Goal: Check status: Check status

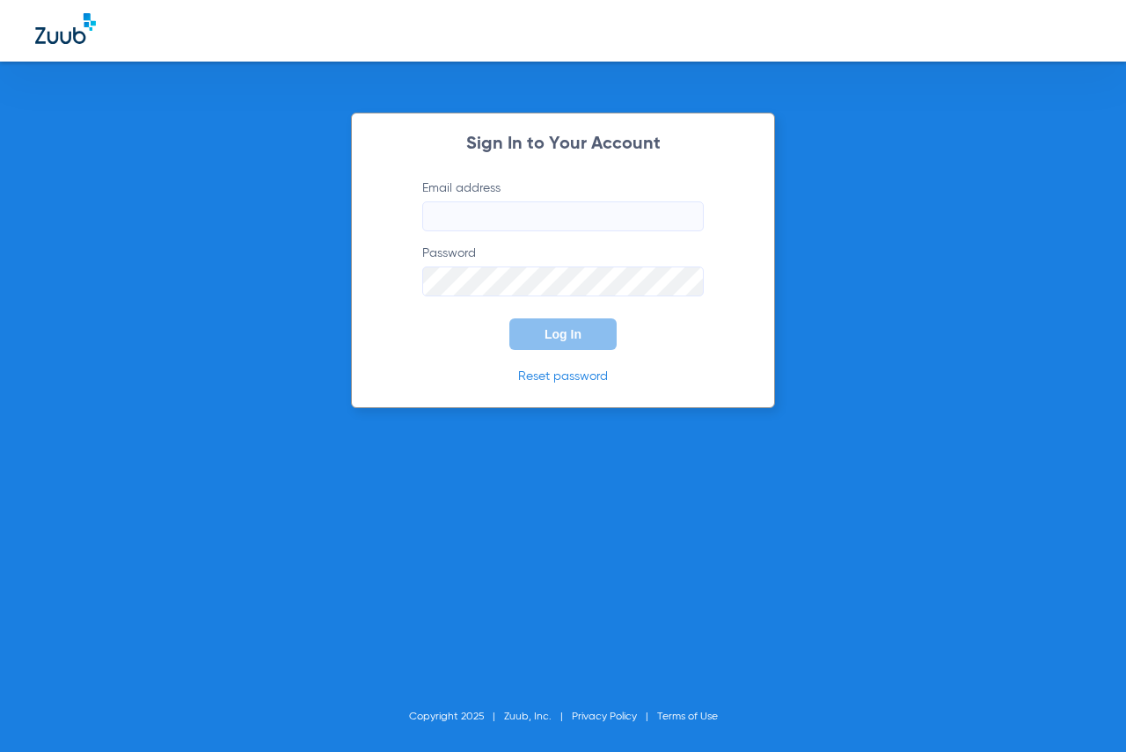
type input "[EMAIL_ADDRESS][DOMAIN_NAME]"
click at [569, 325] on button "Log In" at bounding box center [562, 334] width 107 height 32
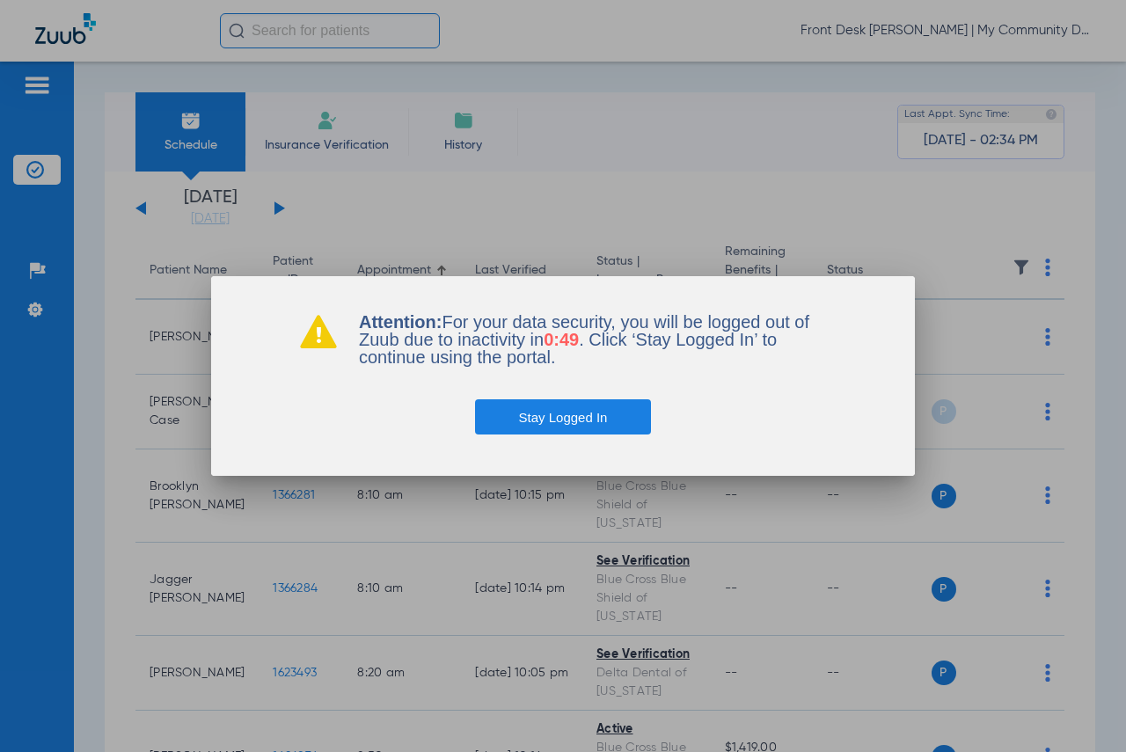
click at [602, 431] on button "Stay Logged In" at bounding box center [563, 416] width 177 height 35
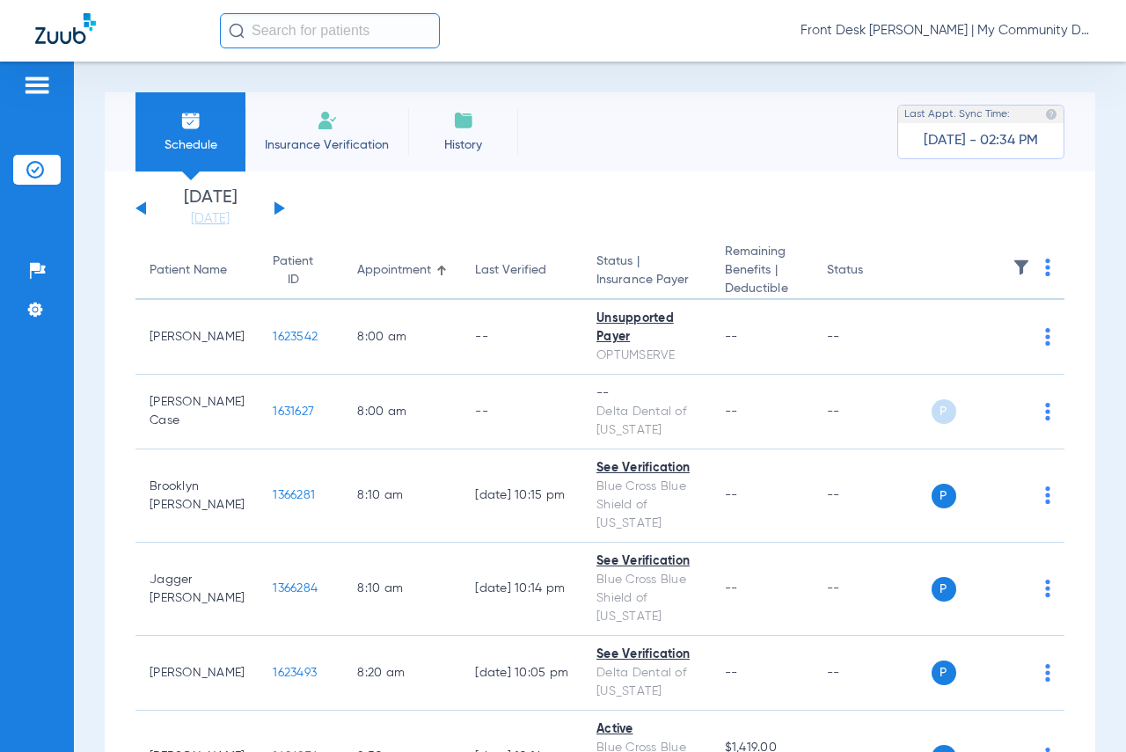
click at [277, 207] on button at bounding box center [279, 207] width 11 height 13
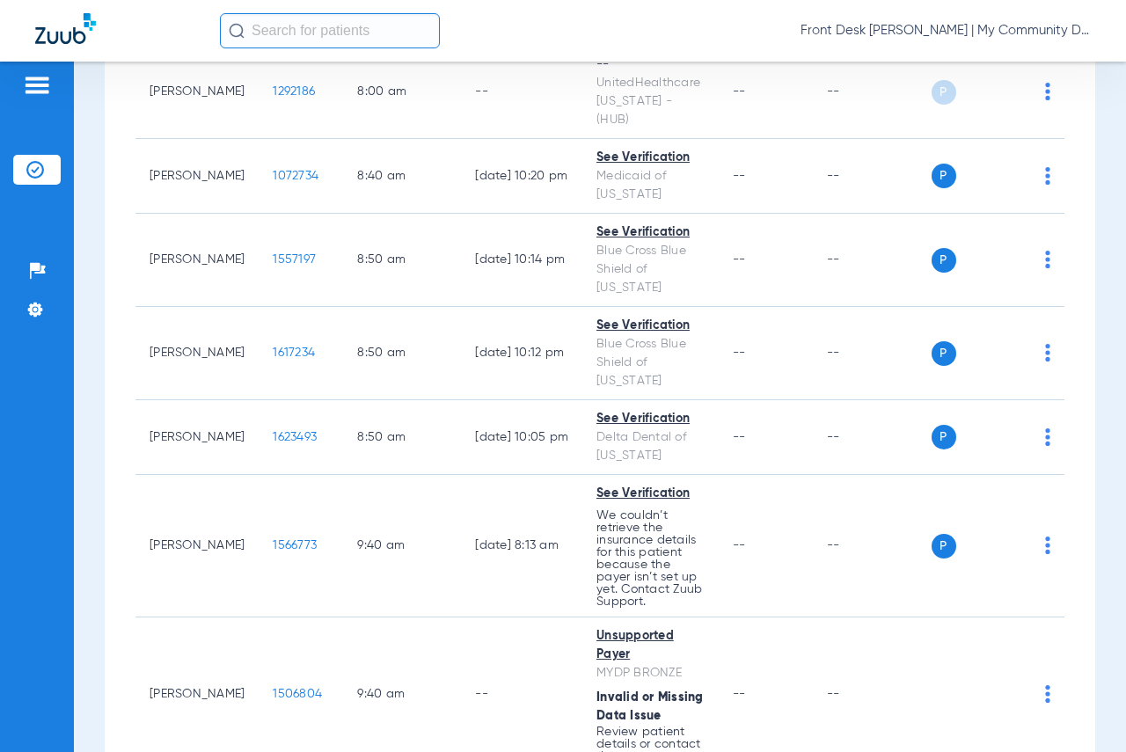
scroll to position [365, 0]
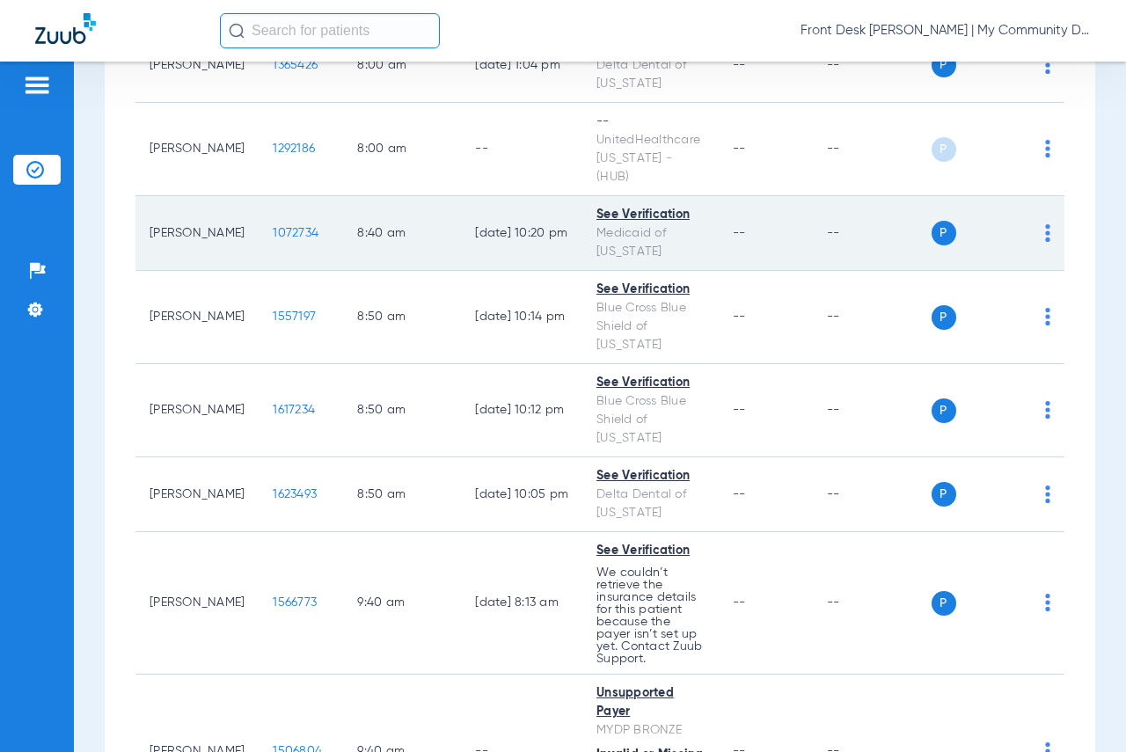
click at [275, 227] on span "1072734" at bounding box center [296, 233] width 46 height 12
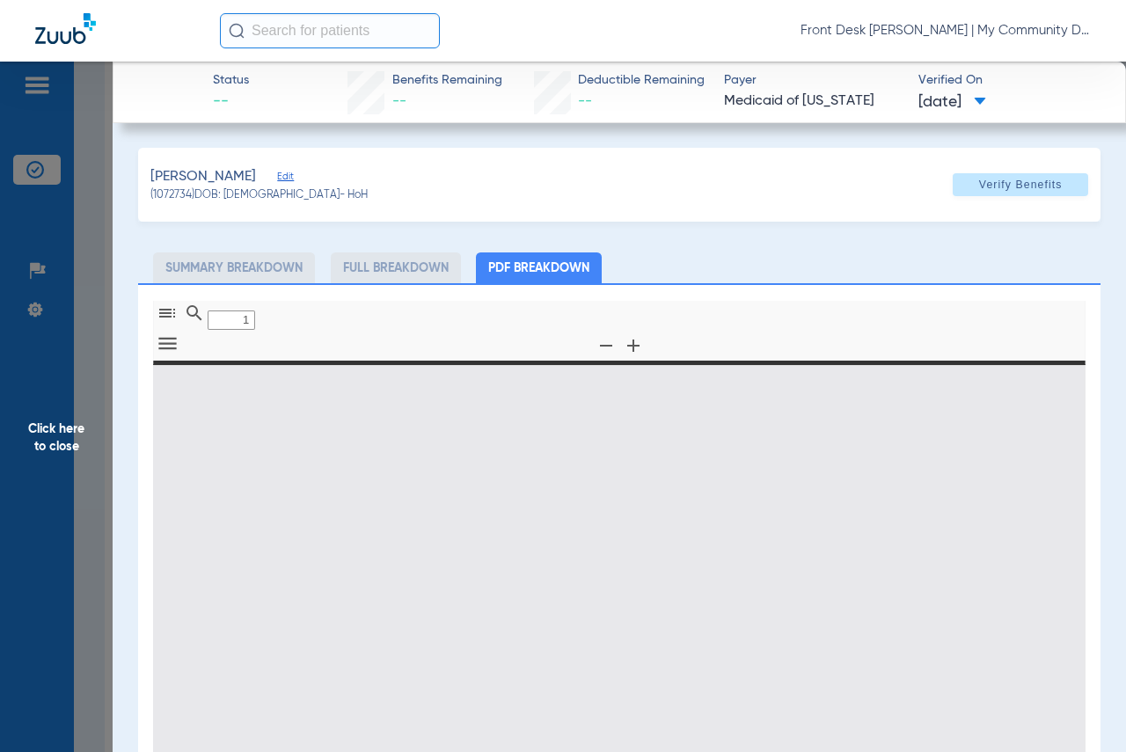
type input "0"
select select "page-width"
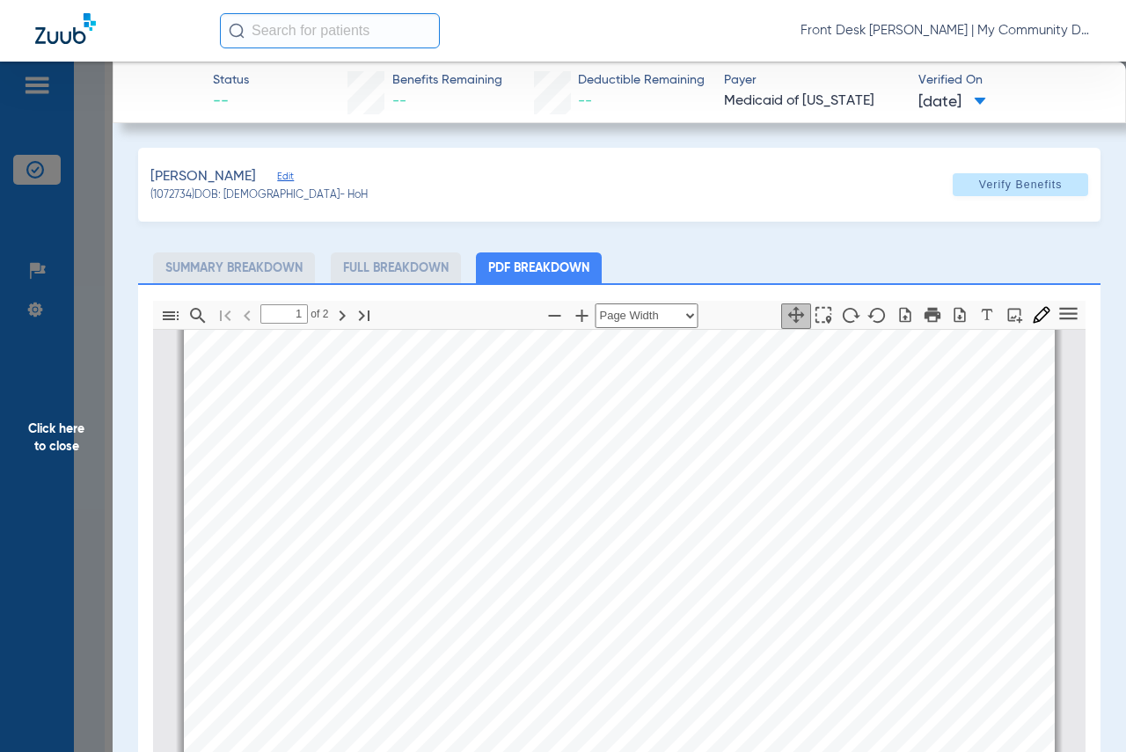
scroll to position [273, 0]
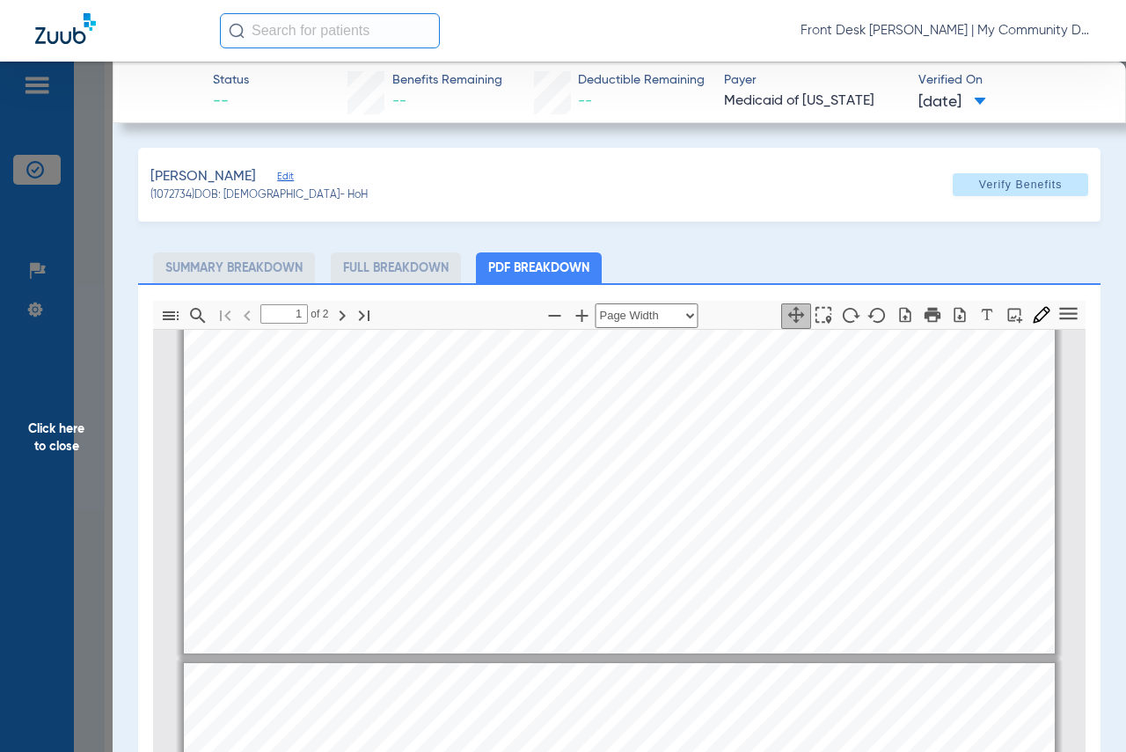
type input "2"
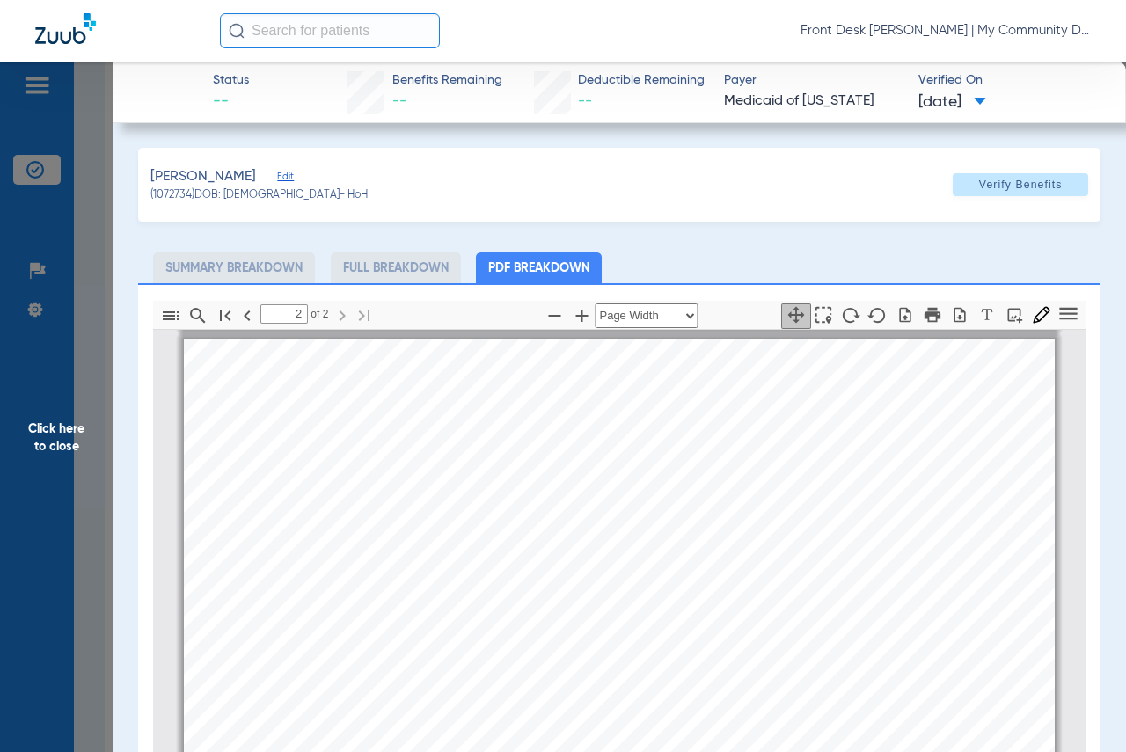
scroll to position [1416, 0]
click at [60, 438] on span "Click here to close" at bounding box center [56, 438] width 113 height 752
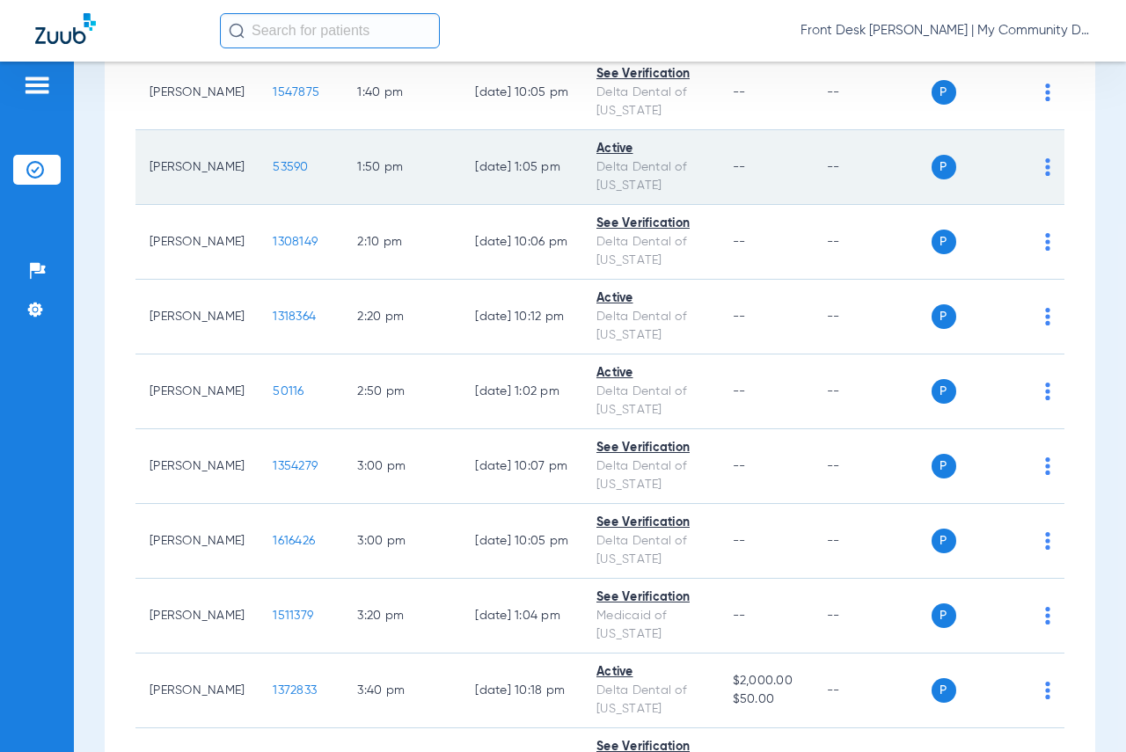
scroll to position [2740, 0]
